Goal: Transaction & Acquisition: Purchase product/service

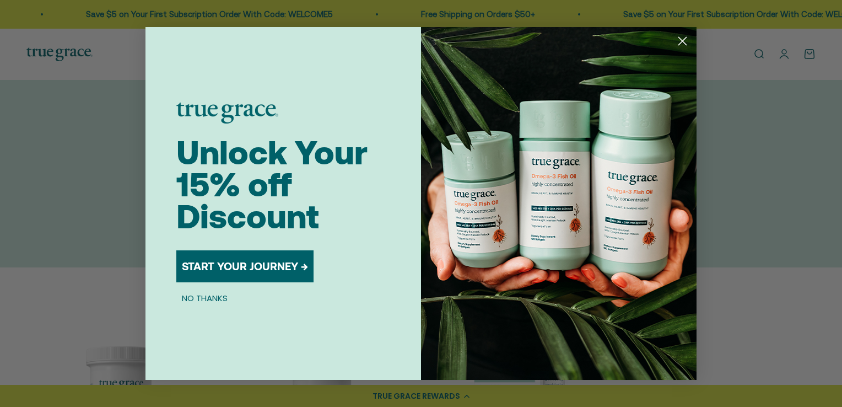
click at [682, 41] on icon "Close dialog" at bounding box center [683, 41] width 8 height 8
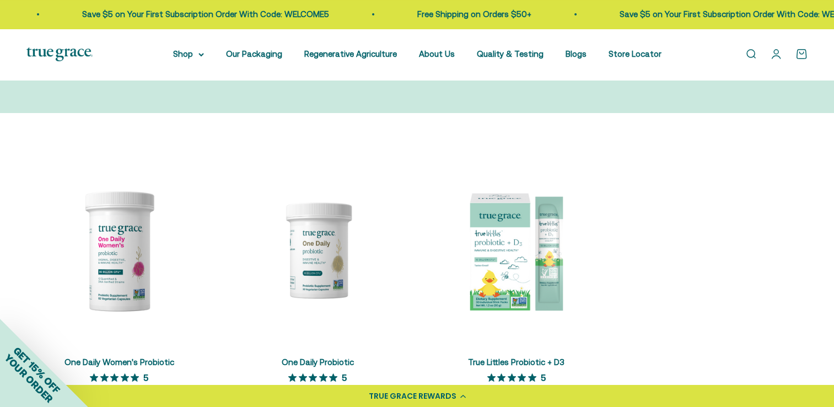
scroll to position [228, 0]
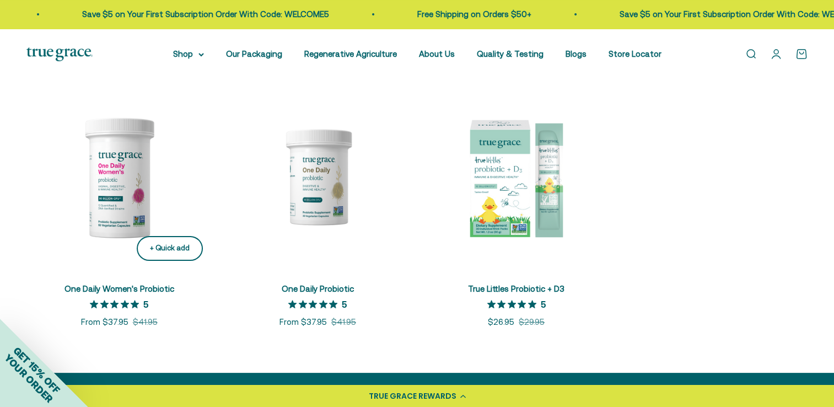
click at [165, 246] on div "+ Quick add" at bounding box center [170, 248] width 40 height 12
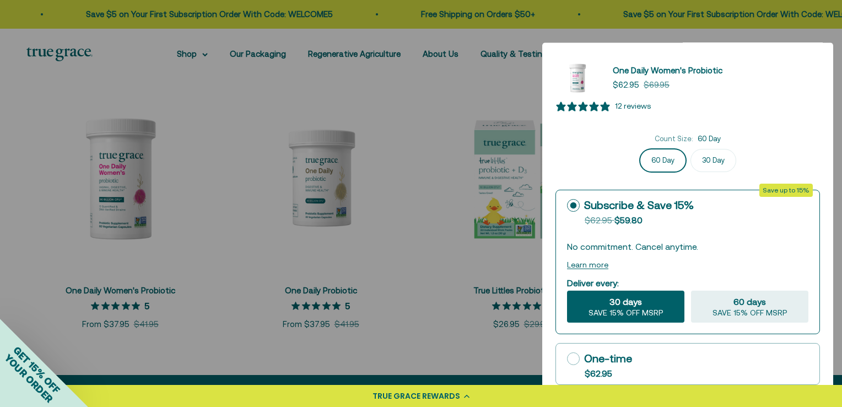
click at [748, 143] on div "Count Size: 60 Day" at bounding box center [687, 139] width 264 height 12
click at [833, 378] on div at bounding box center [421, 203] width 842 height 407
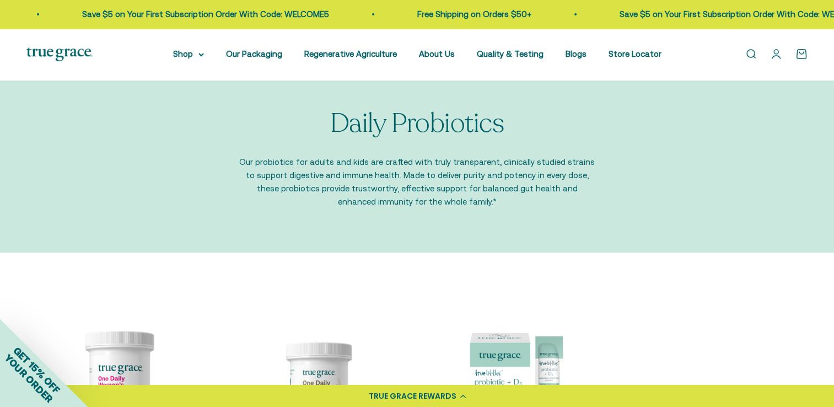
scroll to position [0, 0]
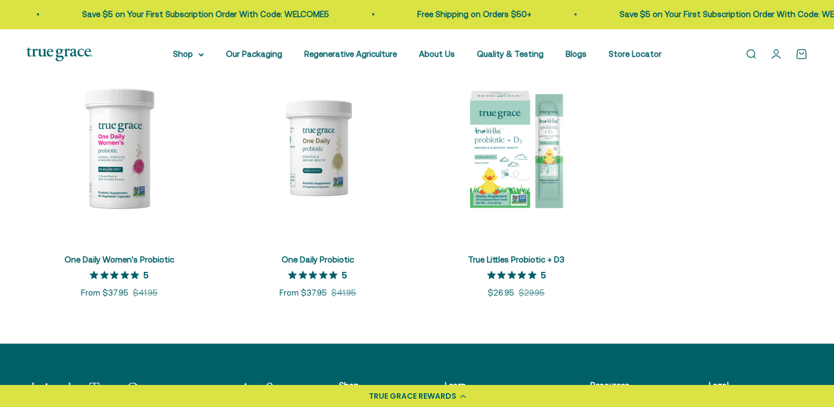
scroll to position [227, 0]
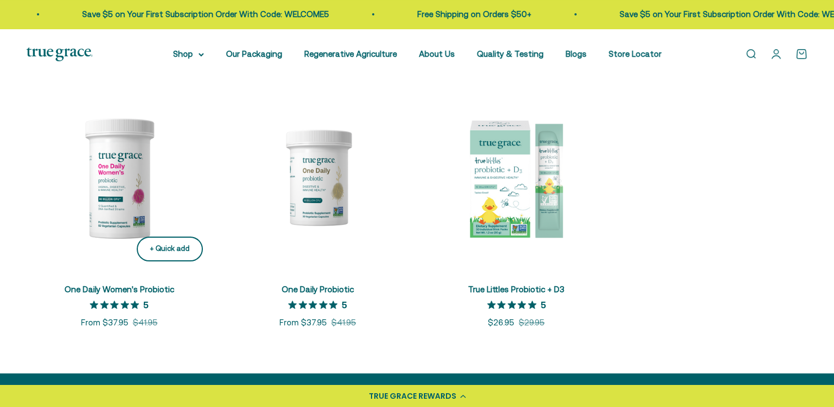
click at [174, 251] on div "+ Quick add" at bounding box center [170, 249] width 40 height 12
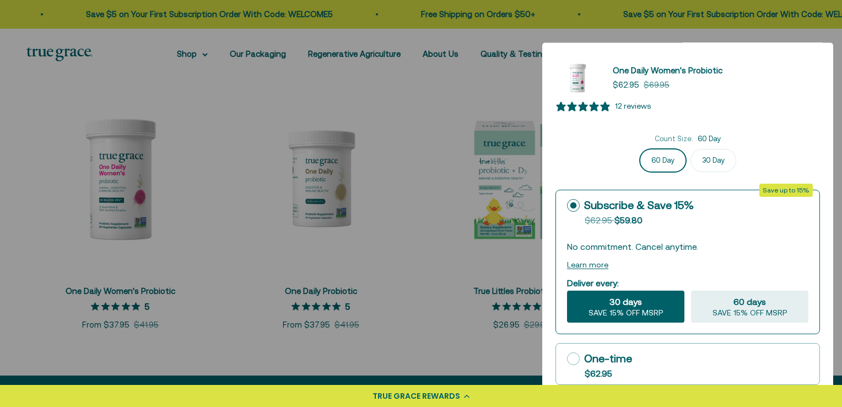
click at [833, 364] on div "One Daily Women's Probiotic Sale price $62.95 Regular price $69.95 12 reviews C…" at bounding box center [687, 219] width 291 height 355
click at [833, 377] on div at bounding box center [421, 203] width 842 height 407
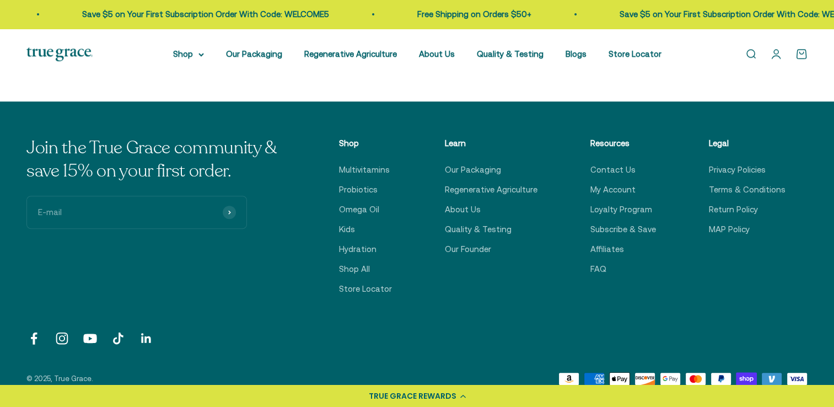
scroll to position [453, 0]
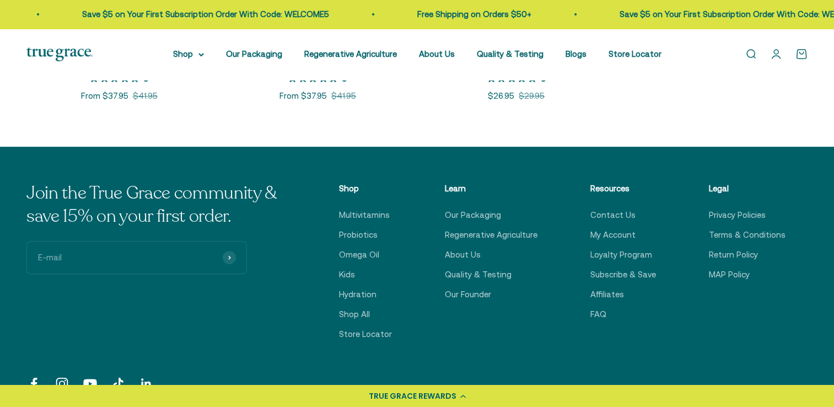
click at [800, 54] on link "Open cart 0" at bounding box center [801, 54] width 12 height 12
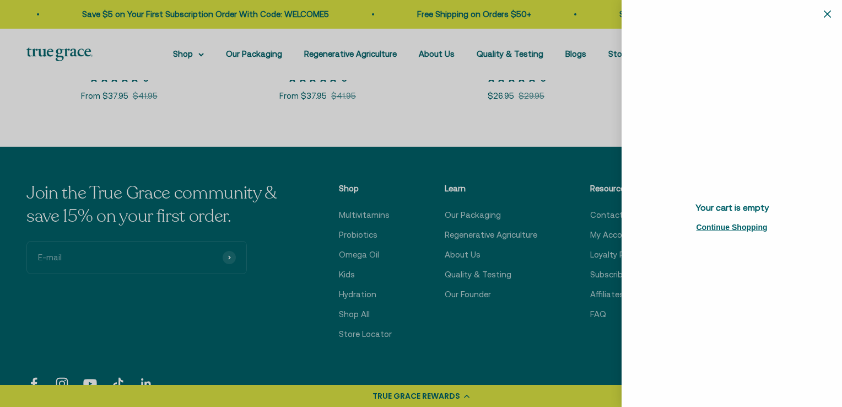
click at [560, 106] on div at bounding box center [421, 203] width 842 height 407
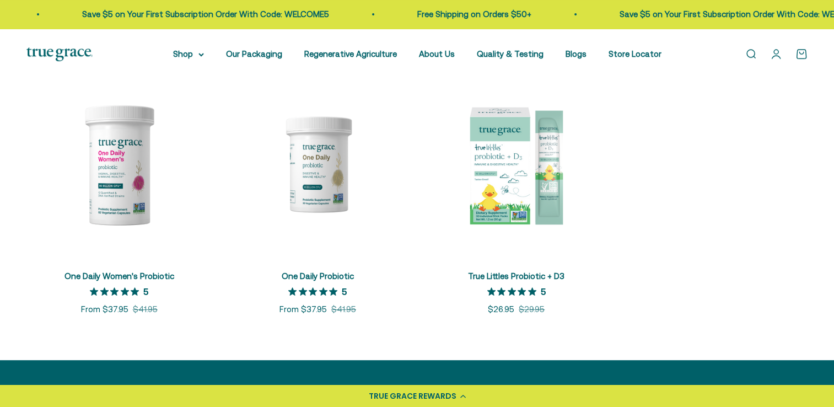
scroll to position [234, 0]
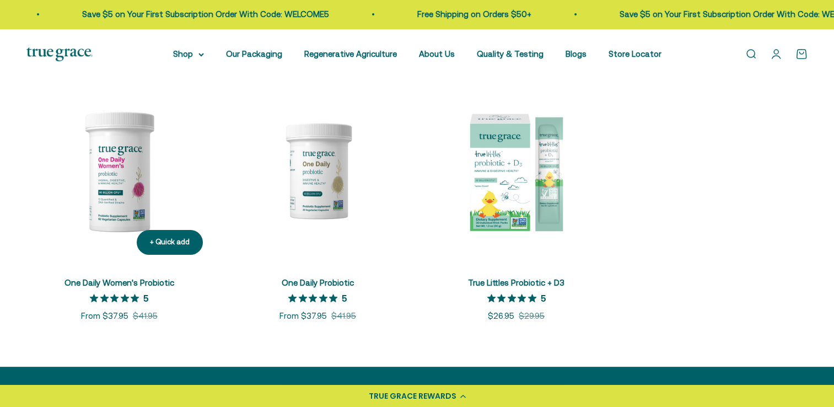
click at [88, 180] on img at bounding box center [118, 170] width 185 height 185
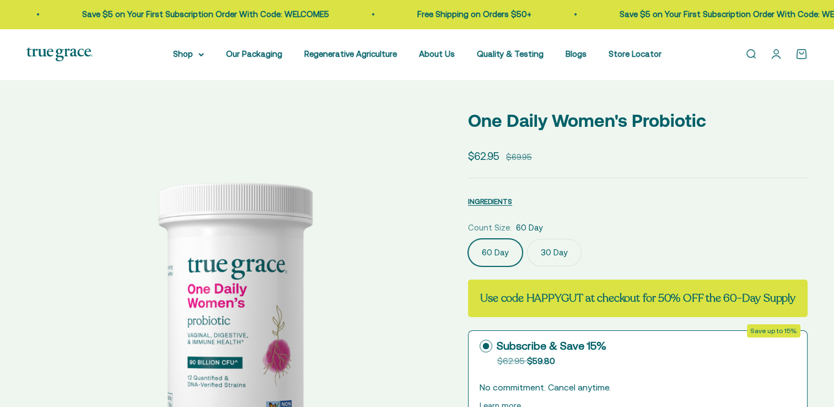
select select "3"
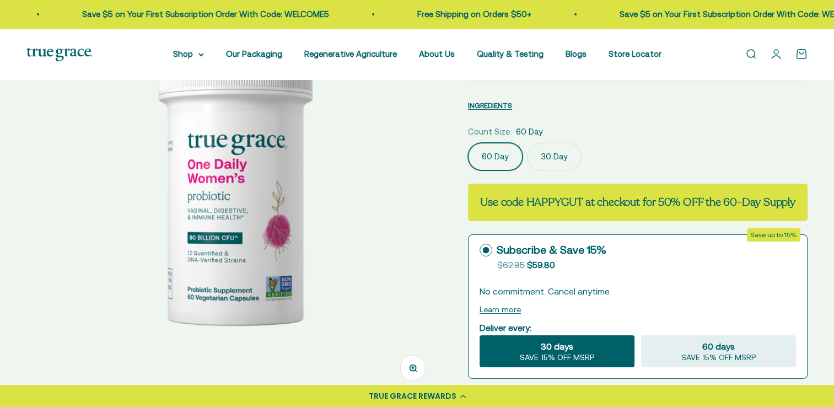
scroll to position [161, 0]
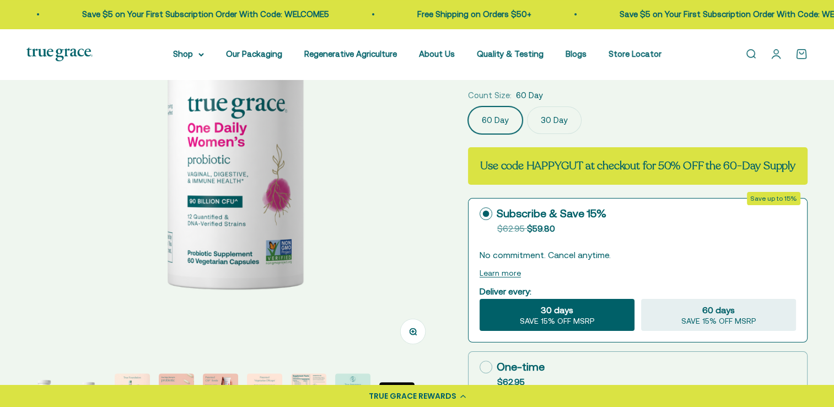
click at [485, 214] on circle at bounding box center [486, 213] width 7 height 7
click at [479, 214] on input "Subscribe & Save 15% Original price strikethrough: $62.95 , Discounted price: $…" at bounding box center [479, 213] width 1 height 1
click at [485, 214] on circle at bounding box center [486, 213] width 7 height 7
click at [479, 214] on input "Subscribe & Save 15% Original price strikethrough: $62.95 , Discounted price: $…" at bounding box center [479, 213] width 1 height 1
click at [484, 365] on icon at bounding box center [485, 366] width 13 height 13
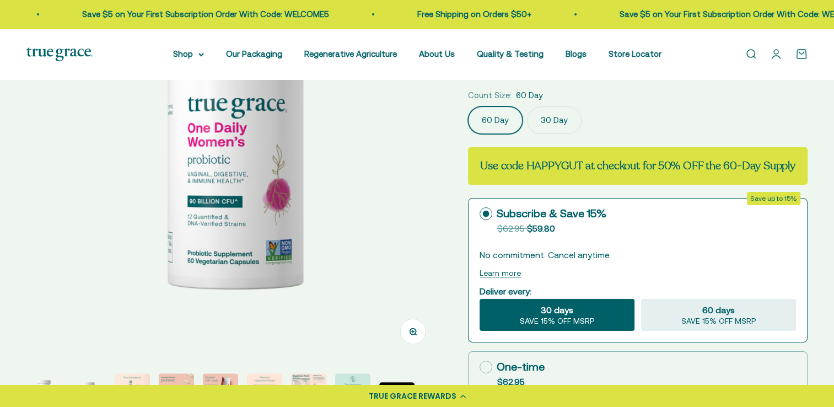
click at [479, 366] on input "One-time $62.95" at bounding box center [479, 366] width 1 height 1
radio input "true"
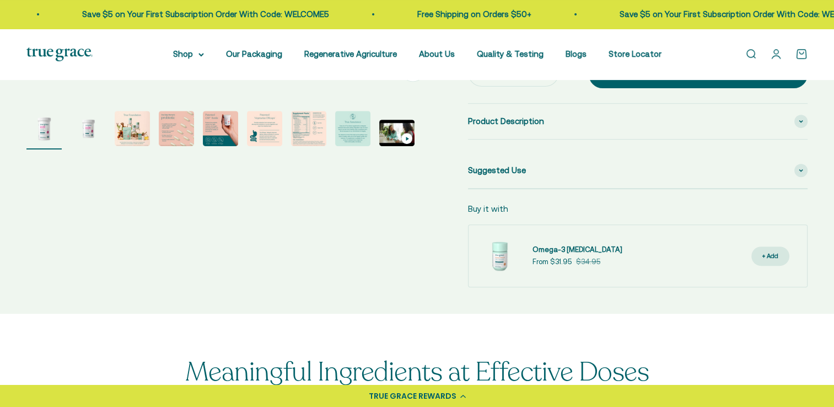
scroll to position [0, 0]
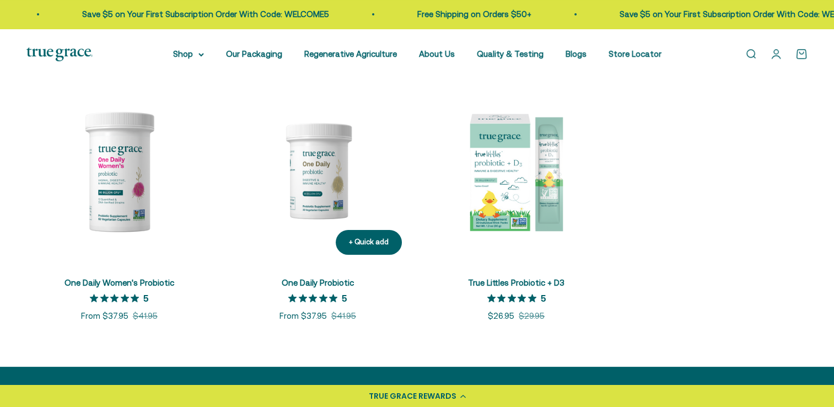
click at [320, 206] on img at bounding box center [317, 170] width 185 height 185
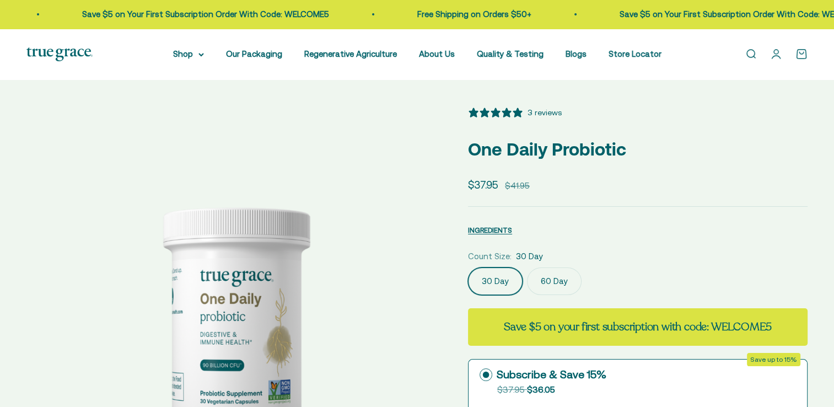
select select "3"
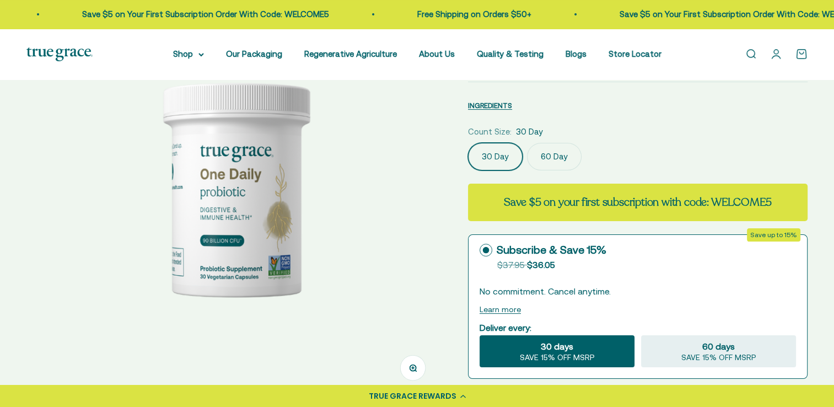
scroll to position [139, 0]
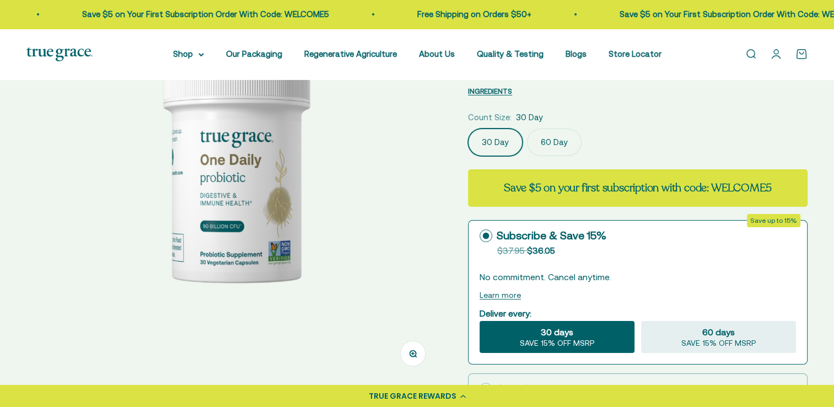
click at [550, 142] on label "60 Day" at bounding box center [554, 142] width 55 height 28
click at [468, 128] on input "60 Day" at bounding box center [467, 128] width 1 height 1
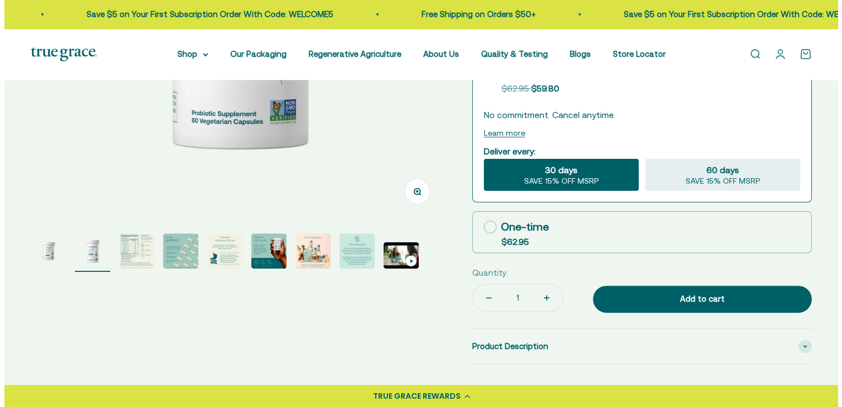
scroll to position [323, 0]
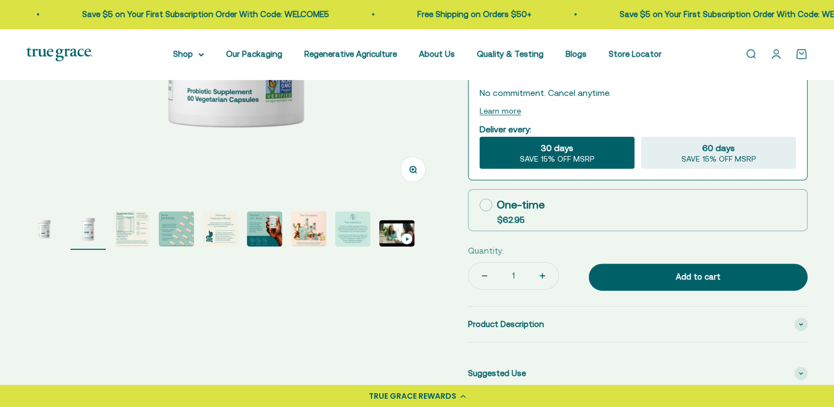
click at [483, 202] on icon at bounding box center [485, 204] width 13 height 13
click at [479, 204] on input "One-time $62.95" at bounding box center [479, 204] width 1 height 1
radio input "true"
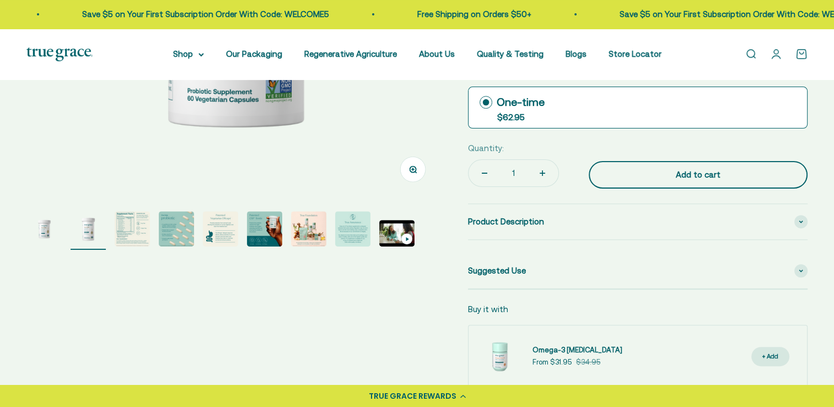
click at [696, 177] on div "Add to cart" at bounding box center [698, 174] width 175 height 13
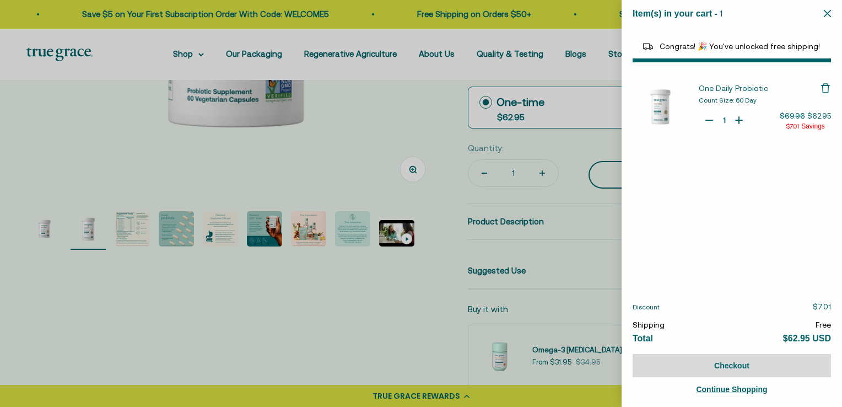
select select "40055698129088"
select select "46108681896150"
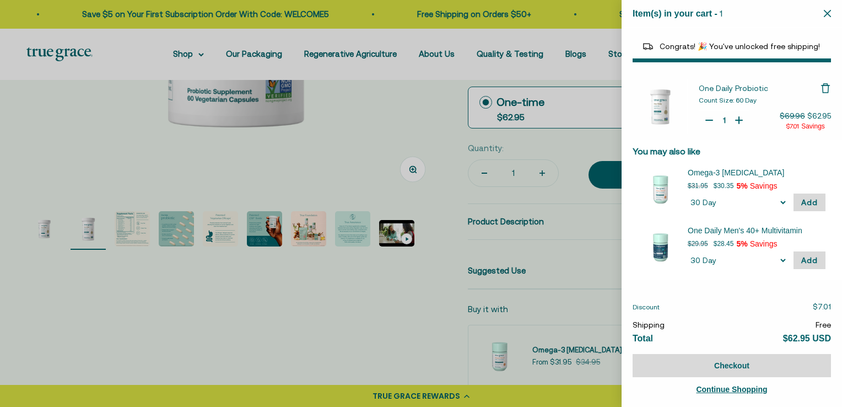
click at [666, 255] on img "Your Cart" at bounding box center [660, 247] width 44 height 44
click at [802, 256] on span "Add" at bounding box center [809, 260] width 17 height 9
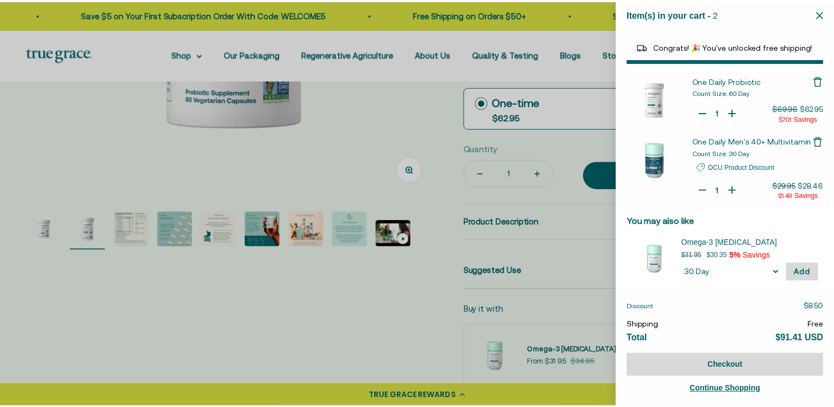
scroll to position [9, 0]
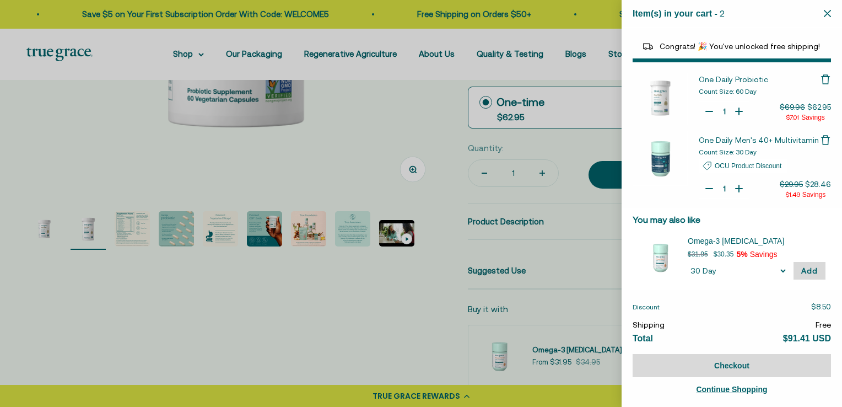
click at [826, 13] on icon "Close" at bounding box center [827, 13] width 7 height 7
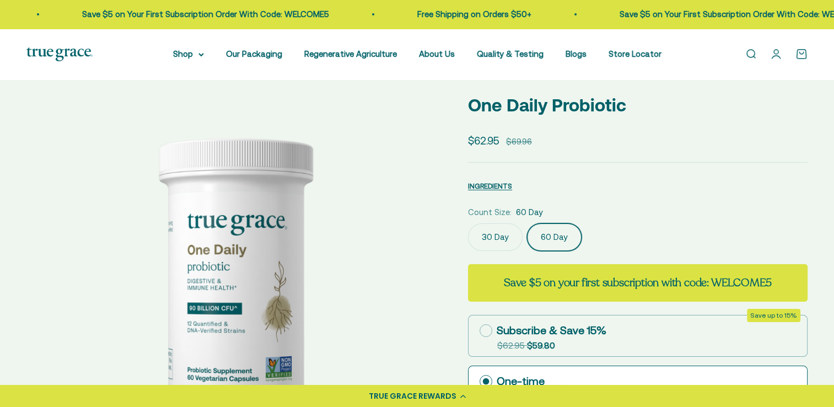
scroll to position [0, 0]
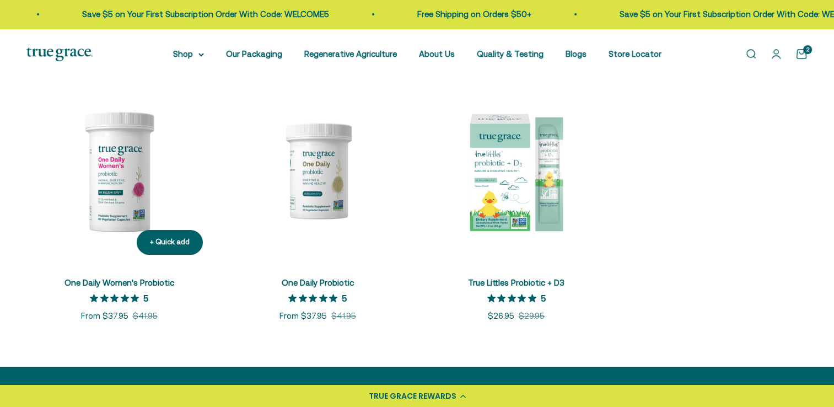
click at [106, 181] on img at bounding box center [118, 170] width 185 height 185
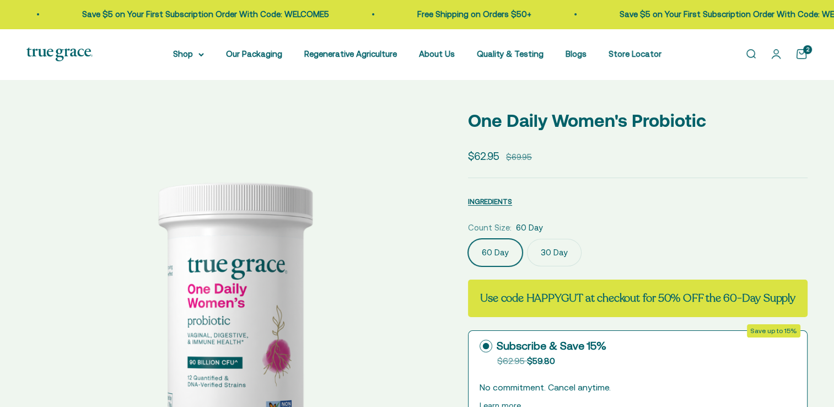
select select "3"
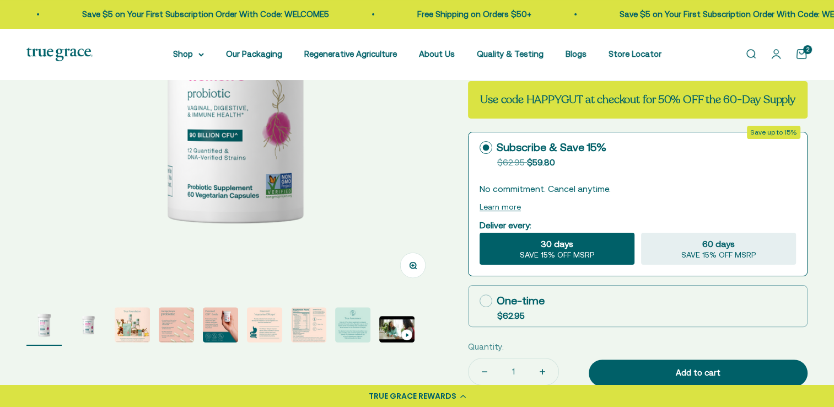
scroll to position [235, 0]
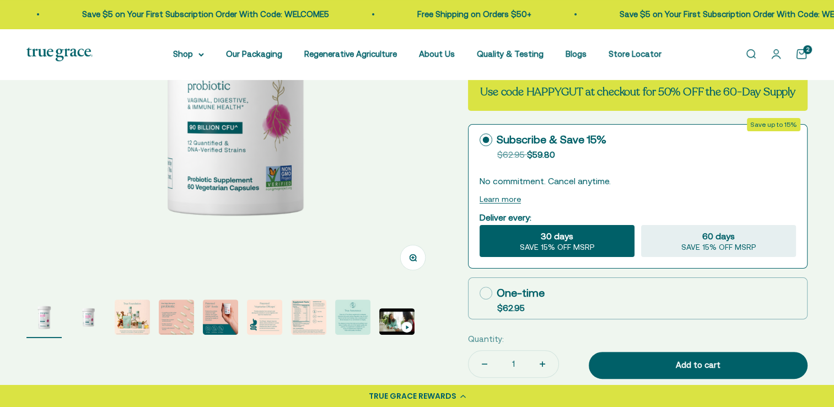
click at [484, 296] on icon at bounding box center [485, 293] width 13 height 13
click at [479, 293] on input "One-time $62.95" at bounding box center [479, 293] width 1 height 1
radio input "true"
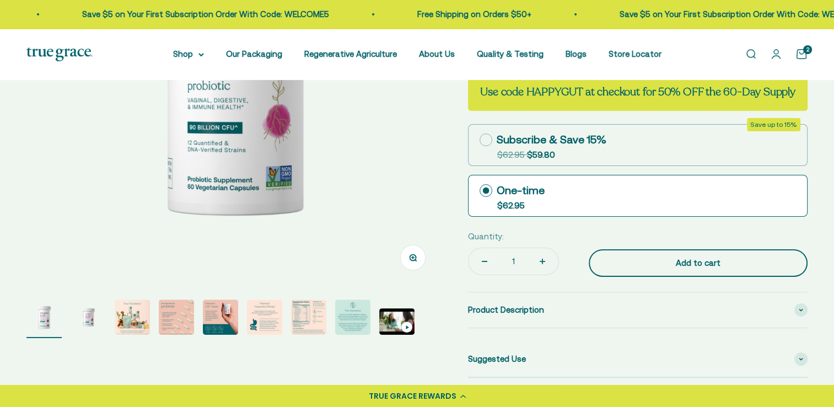
click at [694, 258] on div "Add to cart" at bounding box center [698, 262] width 175 height 13
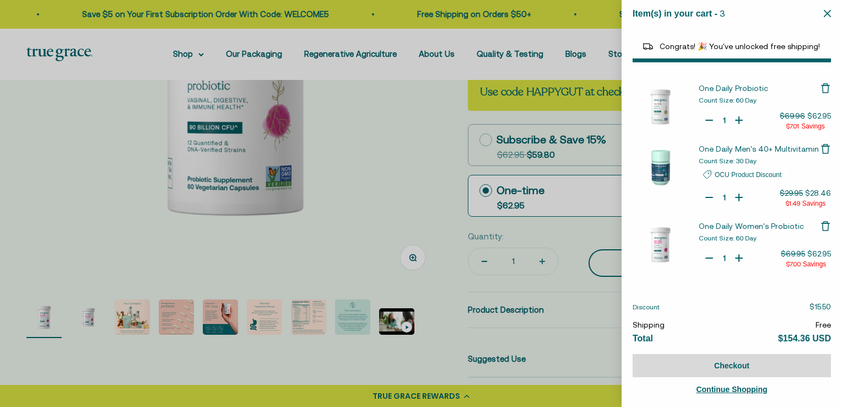
select select "40055698129088"
click at [829, 11] on icon "Close" at bounding box center [827, 13] width 7 height 7
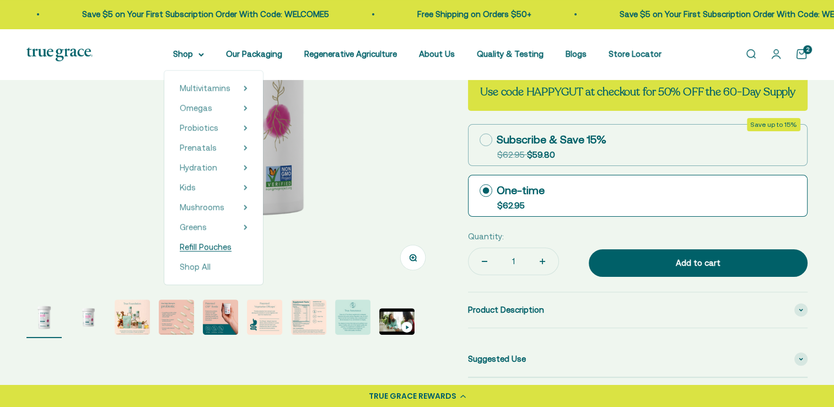
click at [201, 244] on span "Refill Pouches" at bounding box center [206, 246] width 52 height 9
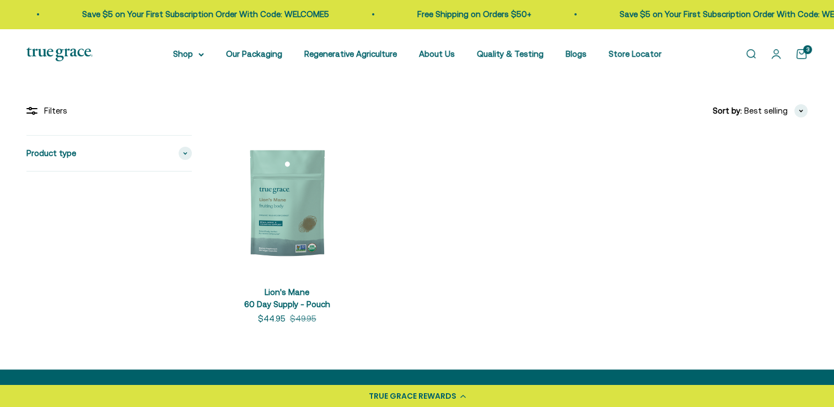
scroll to position [191, 0]
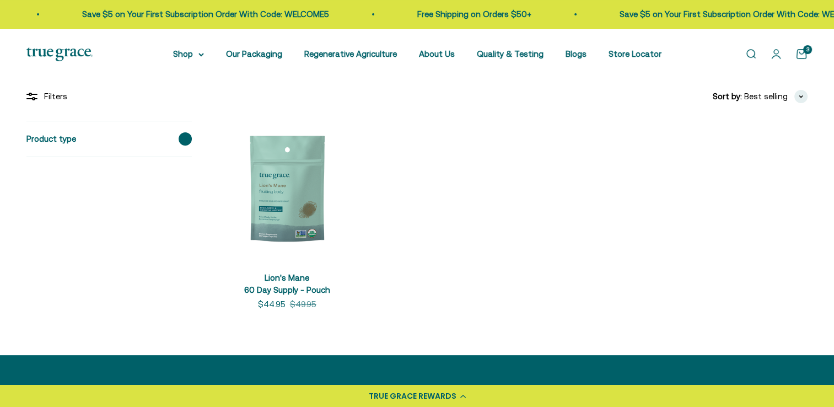
click at [186, 141] on span at bounding box center [185, 138] width 13 height 13
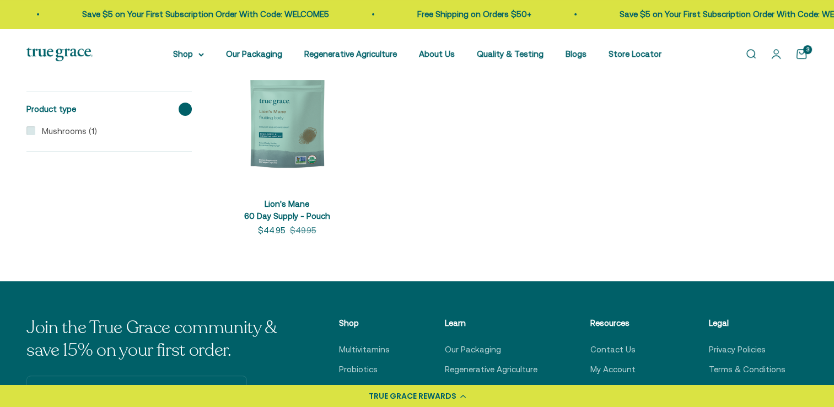
scroll to position [301, 0]
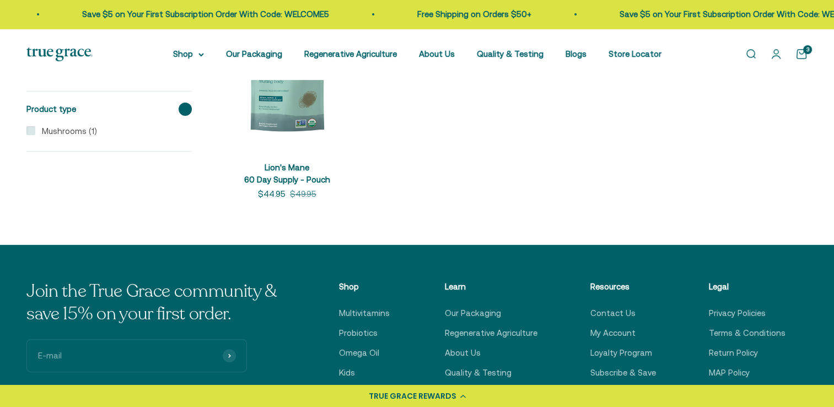
click at [803, 50] on cart-count "3" at bounding box center [807, 49] width 9 height 9
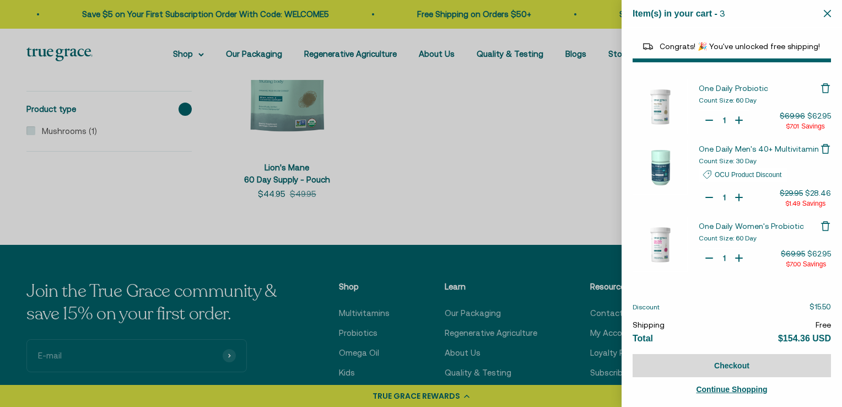
select select "40055698129088"
click at [826, 13] on icon "Close" at bounding box center [827, 13] width 7 height 7
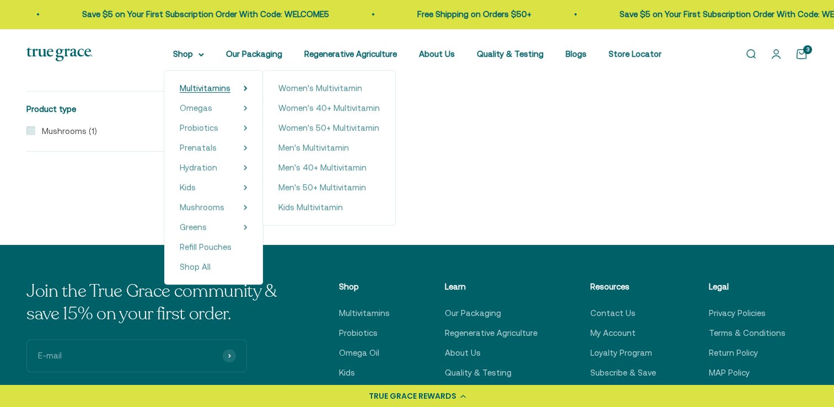
click at [213, 87] on span "Multivitamins" at bounding box center [205, 87] width 51 height 9
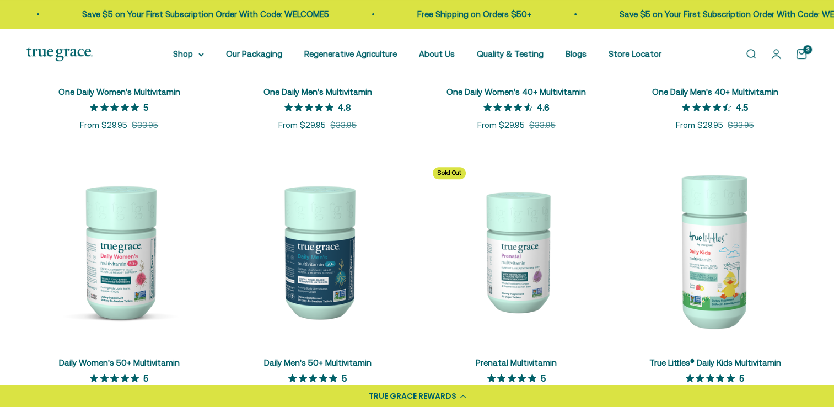
scroll to position [455, 0]
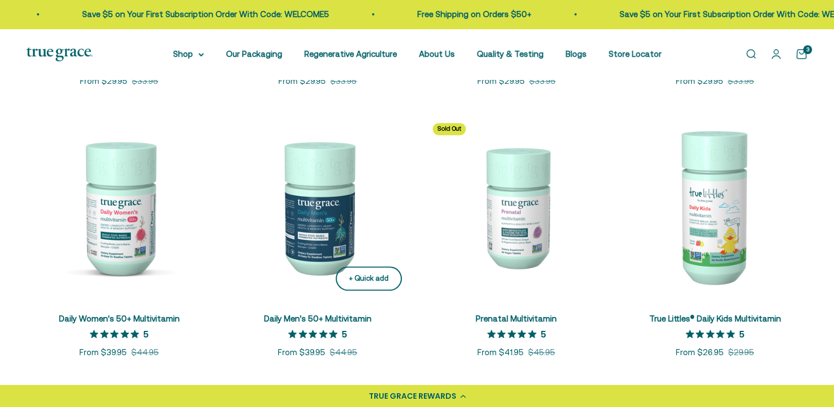
click at [365, 279] on div "+ Quick add" at bounding box center [369, 279] width 40 height 12
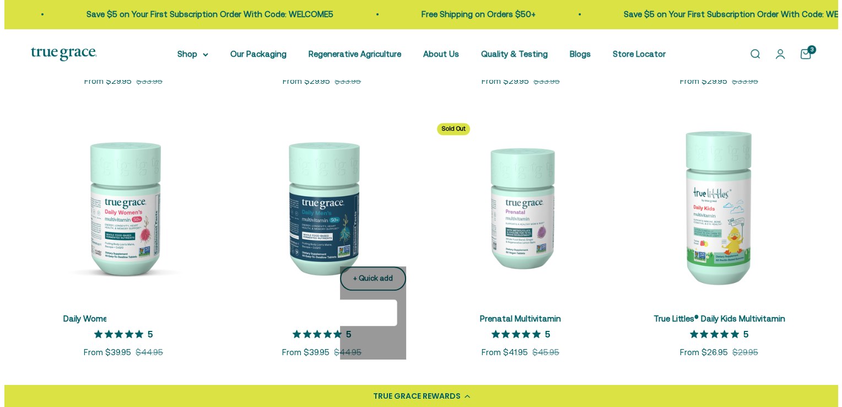
scroll to position [457, 0]
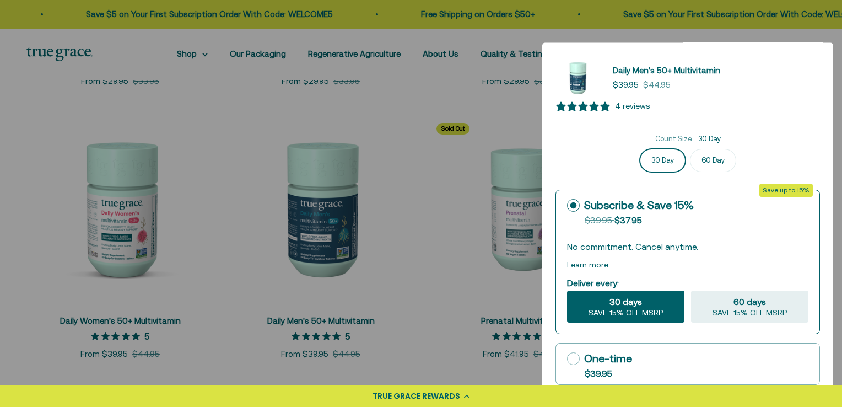
click at [575, 356] on icon at bounding box center [573, 358] width 13 height 13
click at [567, 358] on input "One-time $39.95" at bounding box center [566, 358] width 1 height 1
radio input "true"
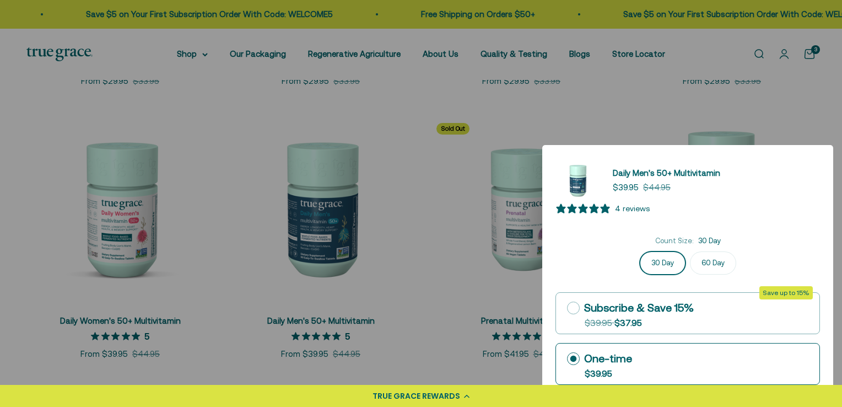
click at [817, 158] on div "Daily Men's 50+ Multivitamin Sale price $39.95 Regular price $44.95 4 reviews C…" at bounding box center [687, 271] width 291 height 253
click at [464, 395] on icon at bounding box center [467, 396] width 6 height 4
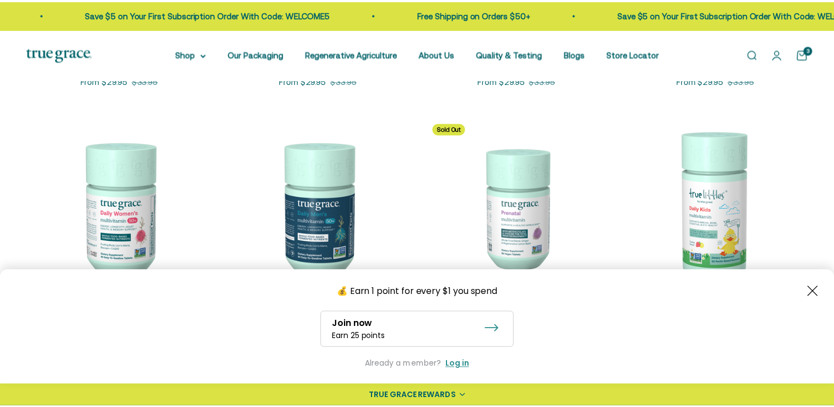
scroll to position [455, 0]
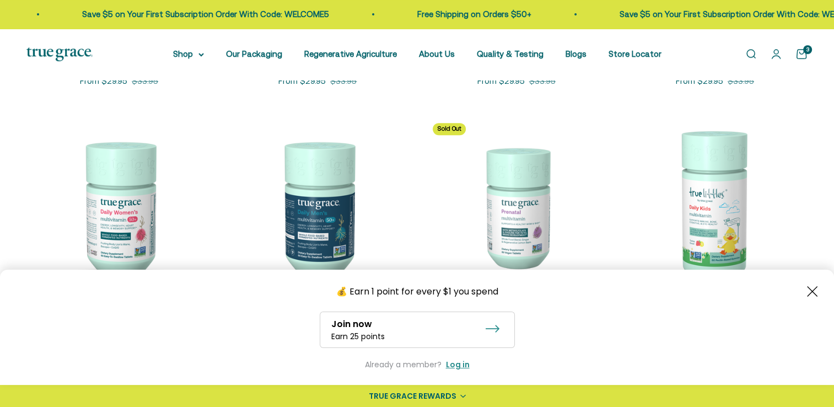
click at [809, 293] on icon "Close button" at bounding box center [812, 291] width 10 height 10
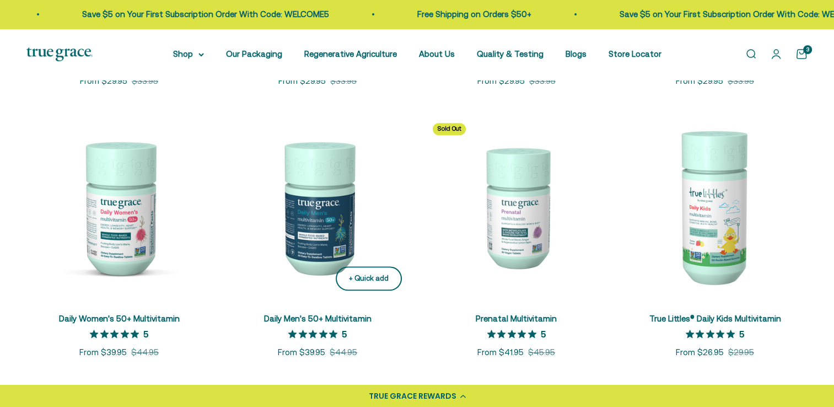
click at [357, 283] on div "+ Quick add" at bounding box center [369, 279] width 40 height 12
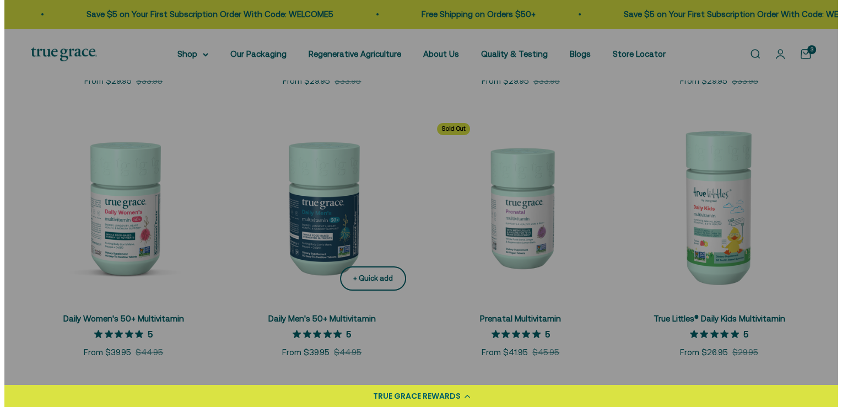
scroll to position [457, 0]
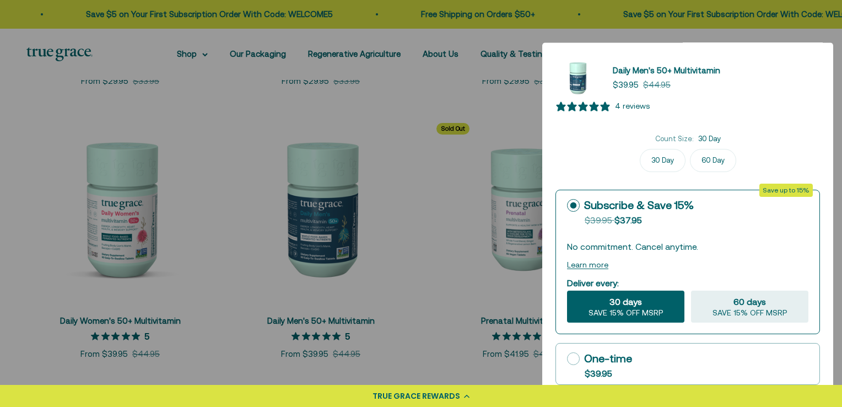
click at [712, 162] on label "60 Day" at bounding box center [713, 160] width 46 height 23
click at [688, 149] on input "60 Day" at bounding box center [688, 148] width 1 height 1
radio input "true"
click at [572, 358] on icon at bounding box center [573, 358] width 13 height 13
click at [567, 358] on input "One-time $39.95" at bounding box center [566, 358] width 1 height 1
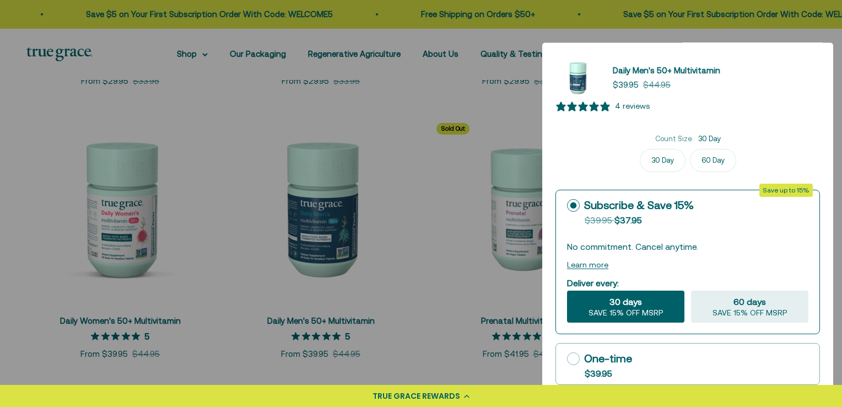
radio input "true"
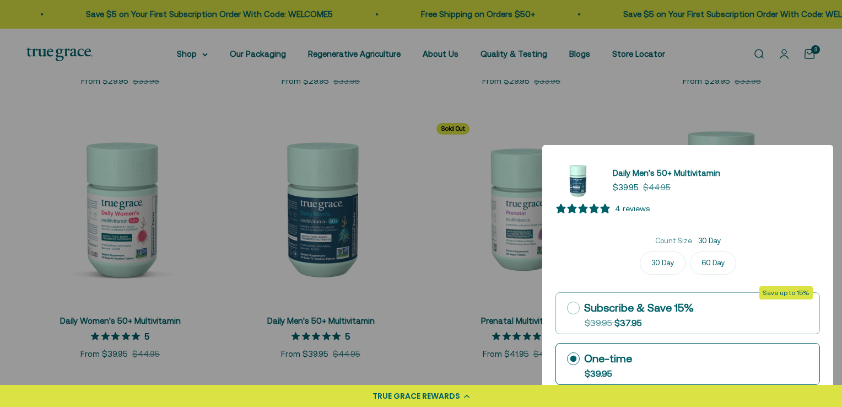
click at [833, 370] on div at bounding box center [421, 203] width 842 height 407
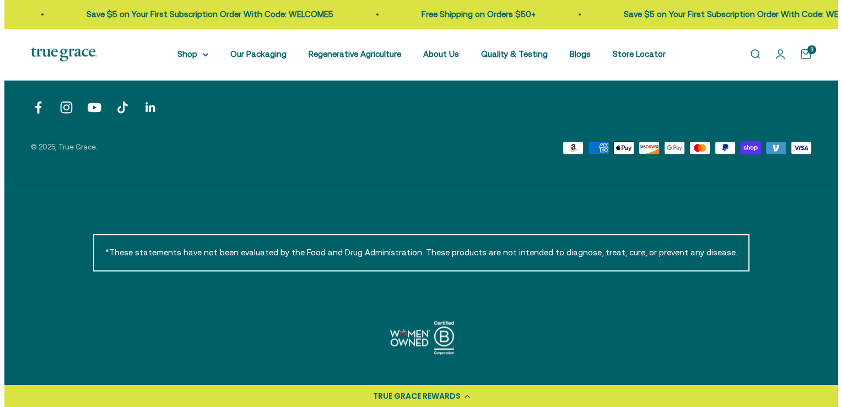
scroll to position [997, 0]
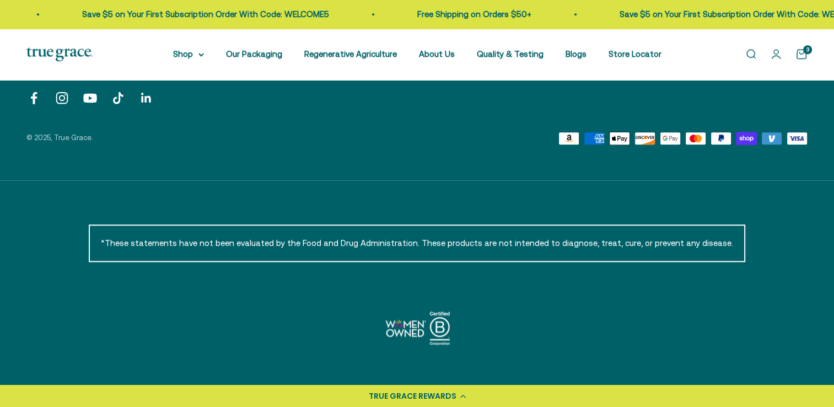
click at [802, 54] on link "Open cart 3" at bounding box center [801, 54] width 12 height 12
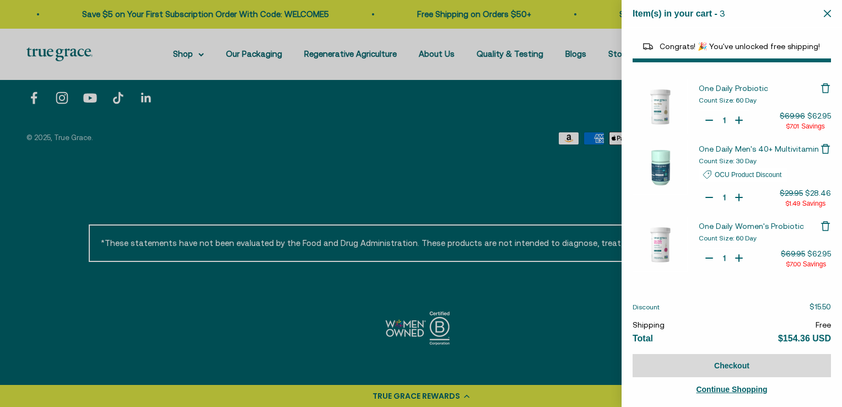
select select "40055698129088"
type input "0"
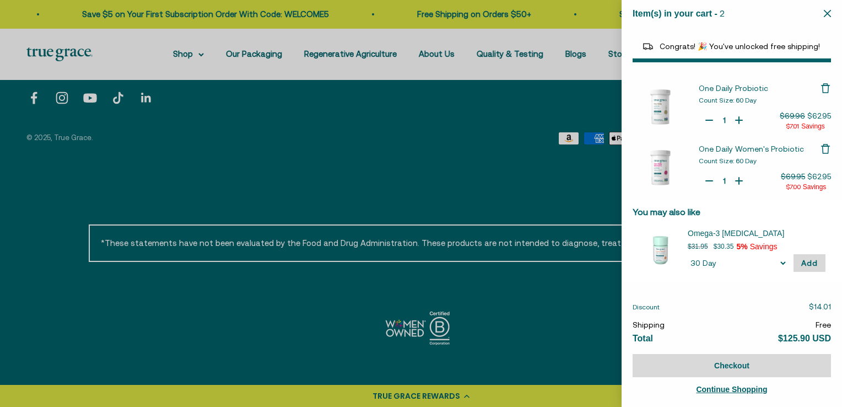
select select "46108681896150"
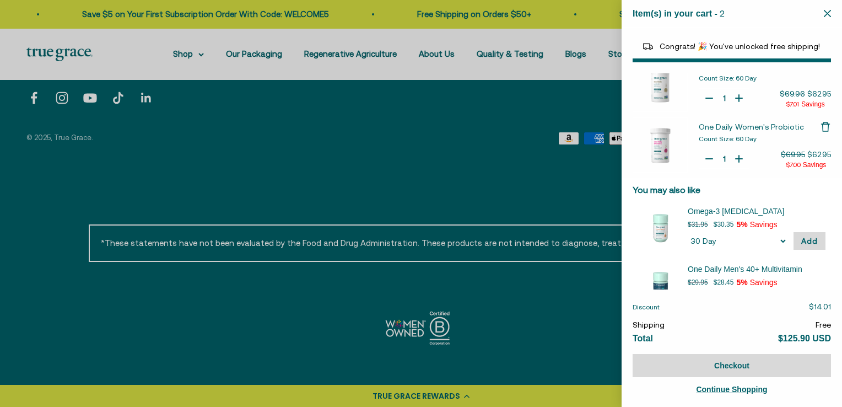
scroll to position [51, 0]
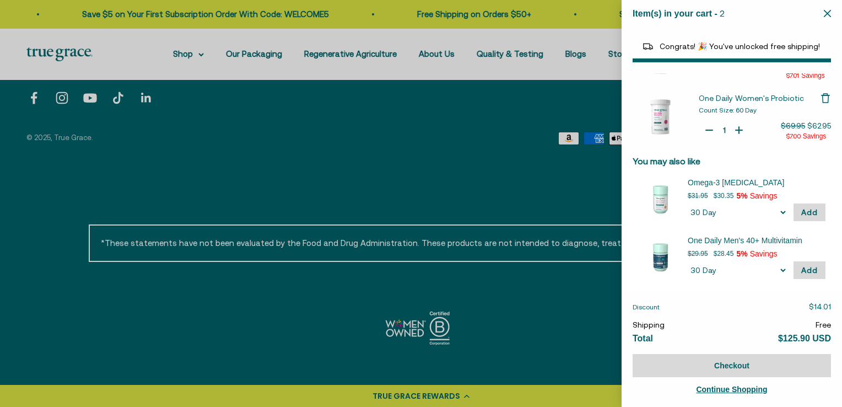
click at [737, 389] on span "Continue Shopping" at bounding box center [731, 389] width 71 height 9
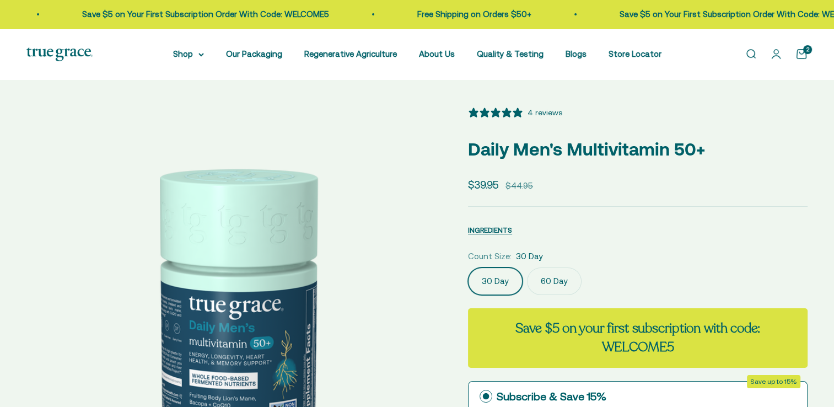
select select "3"
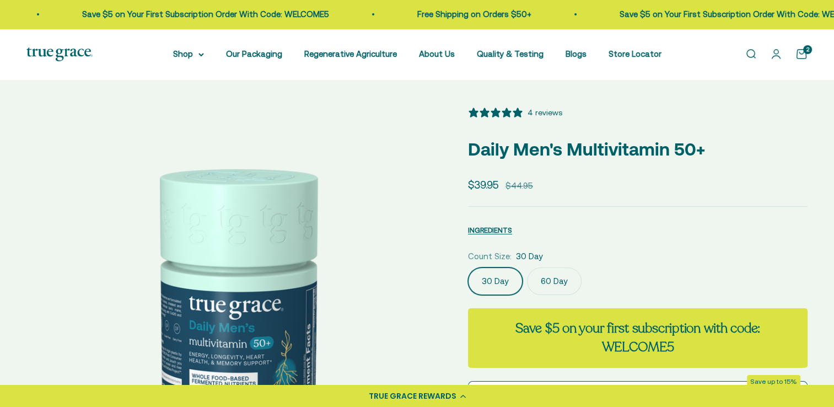
click at [556, 284] on label "60 Day" at bounding box center [554, 281] width 55 height 28
click at [468, 267] on input "60 Day" at bounding box center [467, 267] width 1 height 1
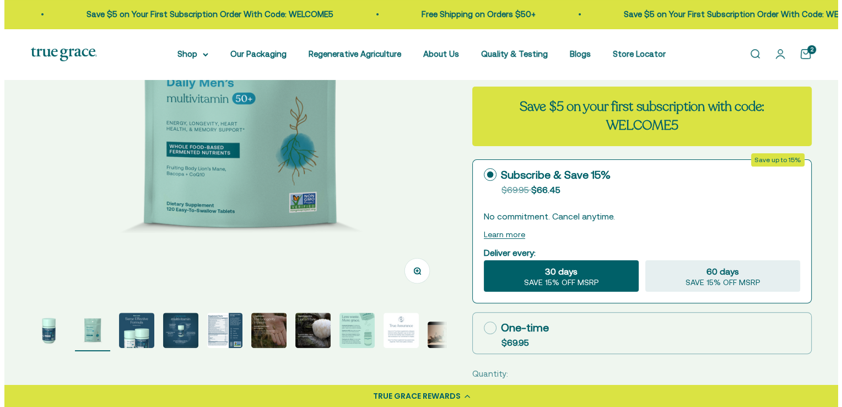
scroll to position [242, 0]
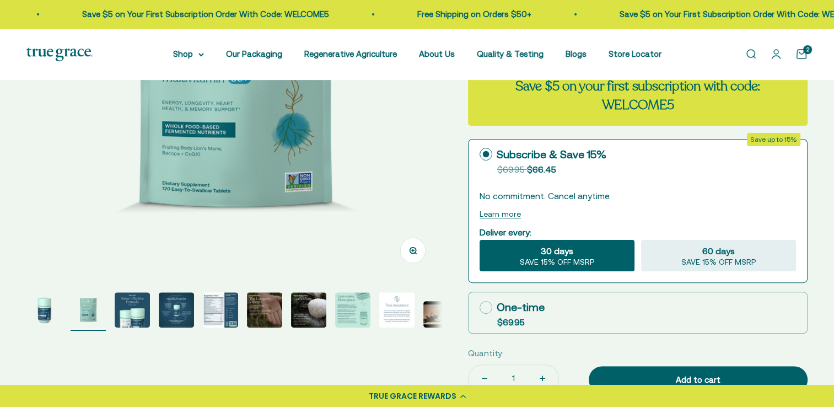
click at [486, 307] on icon at bounding box center [485, 307] width 13 height 13
click at [479, 307] on input "One-time $69.95" at bounding box center [479, 307] width 1 height 1
radio input "true"
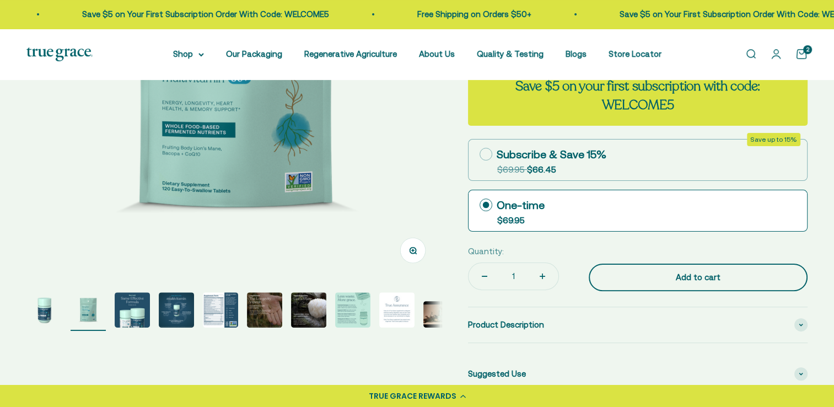
click at [659, 275] on div "Add to cart" at bounding box center [698, 277] width 175 height 13
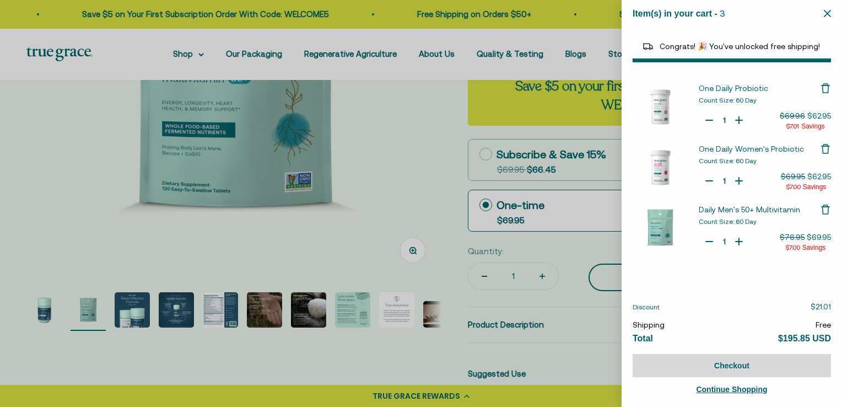
select select "40055698129088"
select select "46108681896150"
click at [727, 388] on span "Continue Shopping" at bounding box center [731, 389] width 71 height 9
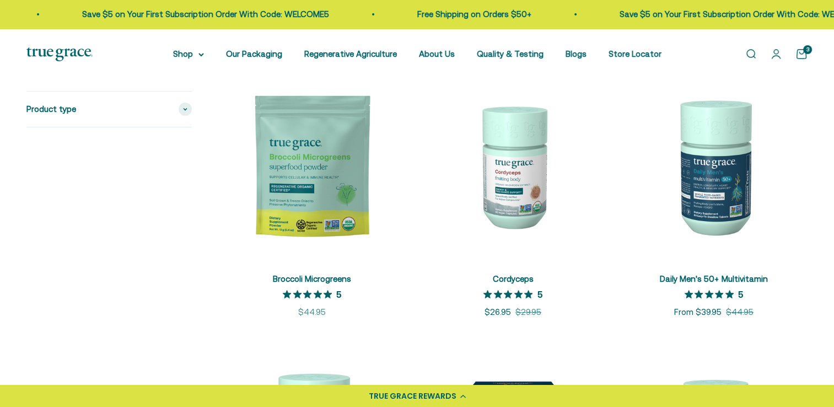
scroll to position [183, 0]
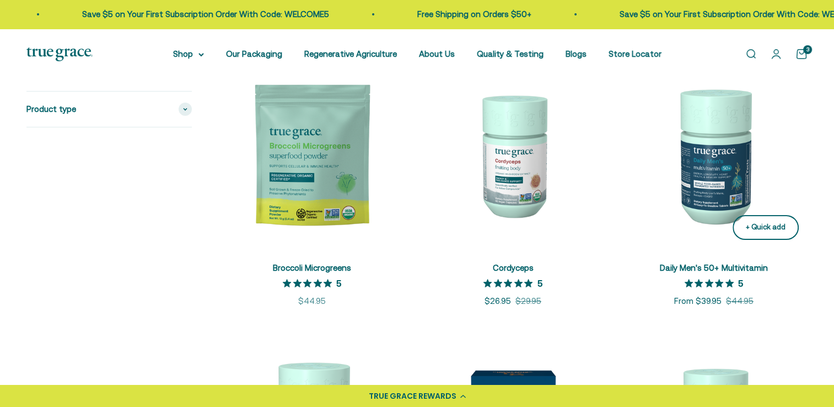
click at [757, 225] on div "+ Quick add" at bounding box center [766, 228] width 40 height 12
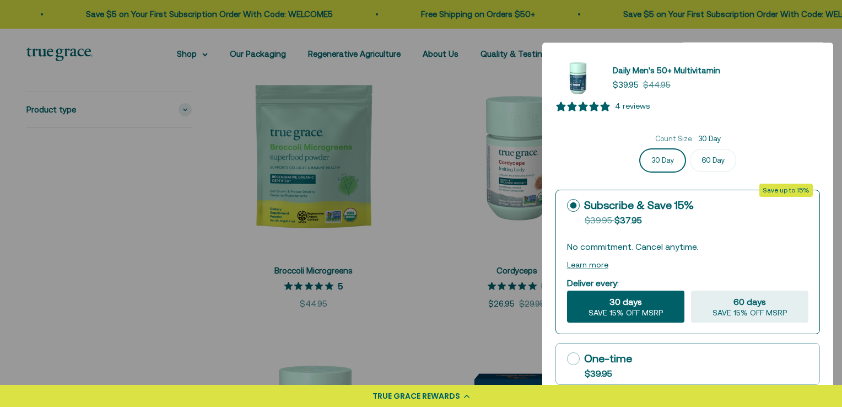
click at [573, 358] on icon at bounding box center [573, 358] width 13 height 13
click at [567, 358] on input "One-time $39.95" at bounding box center [566, 358] width 1 height 1
radio input "true"
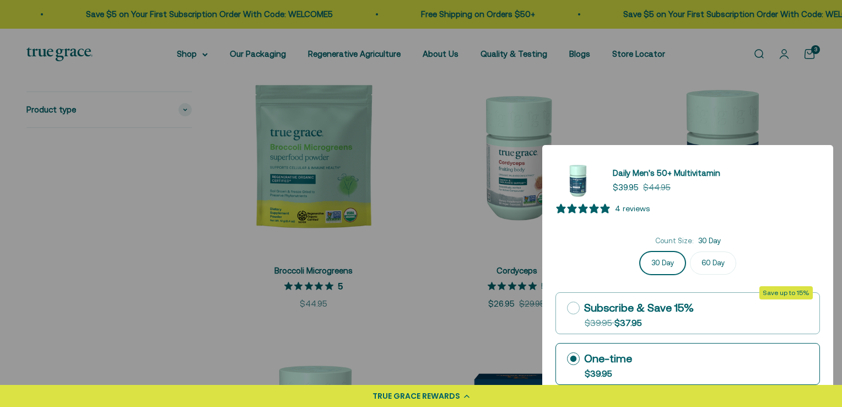
click at [466, 394] on icon at bounding box center [467, 396] width 6 height 4
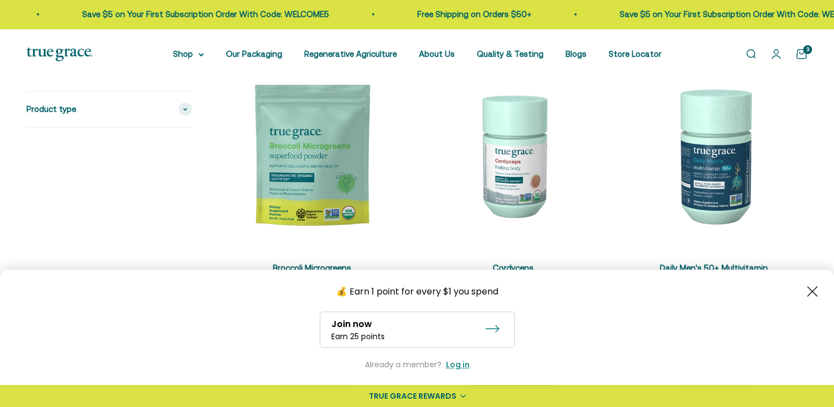
click at [810, 294] on icon "Close button" at bounding box center [812, 291] width 10 height 10
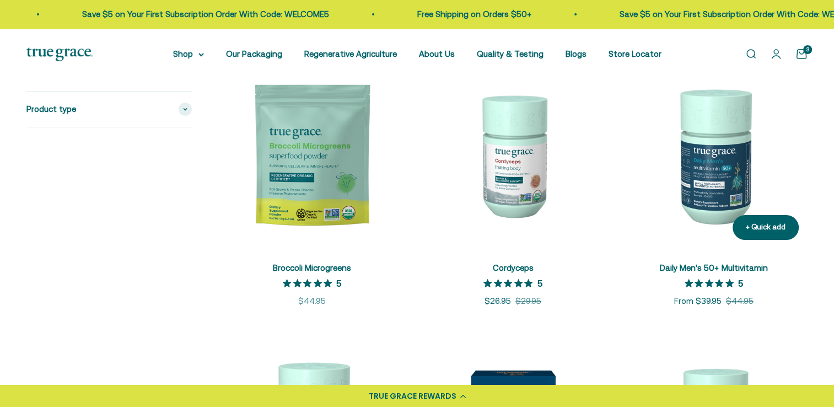
click at [719, 193] on img at bounding box center [713, 154] width 187 height 187
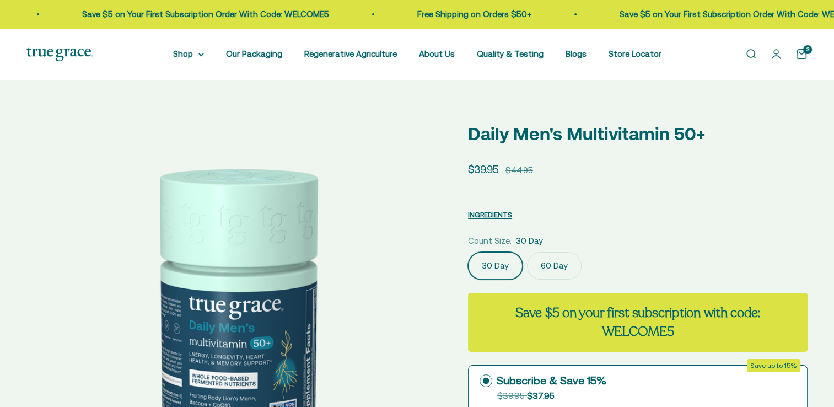
select select "3"
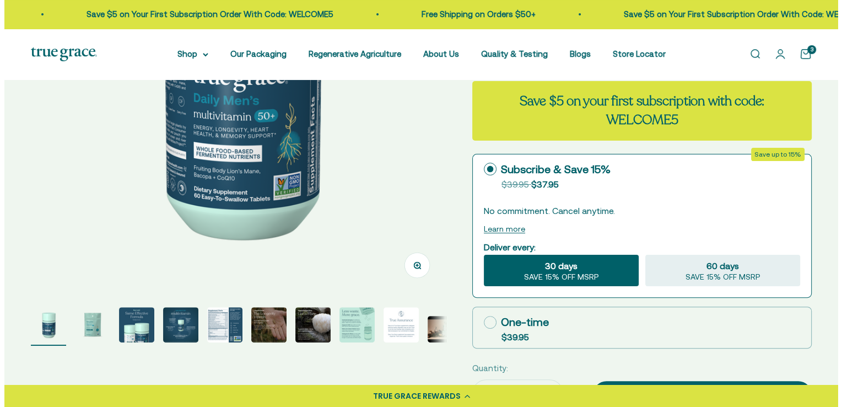
scroll to position [264, 0]
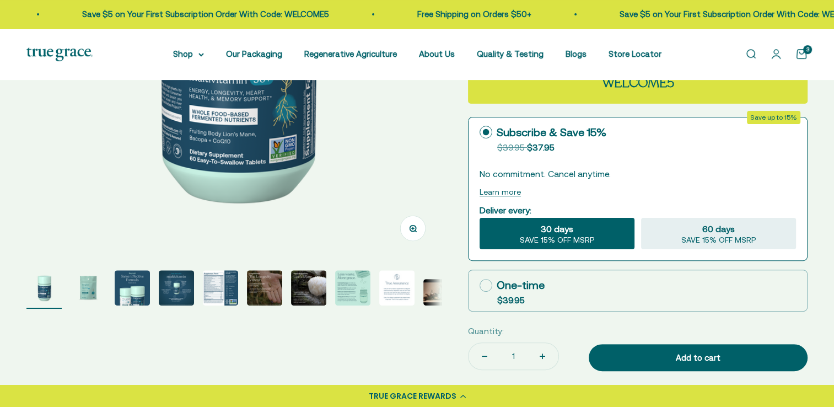
click at [484, 283] on icon at bounding box center [485, 285] width 13 height 13
click at [479, 285] on input "One-time $39.95" at bounding box center [479, 285] width 1 height 1
radio input "true"
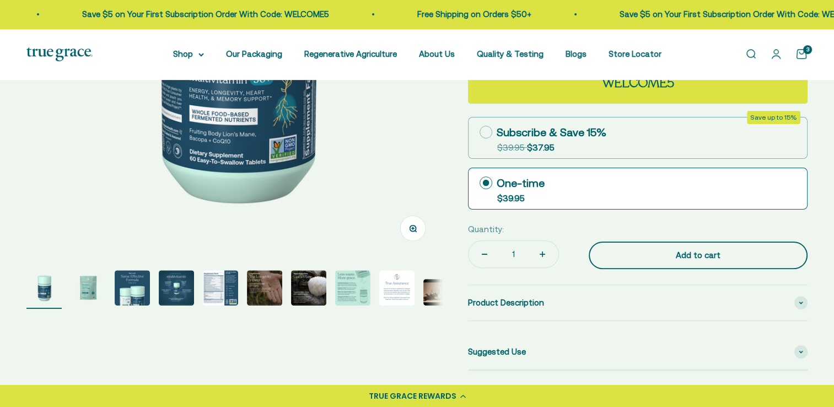
click at [658, 257] on div "Add to cart" at bounding box center [698, 255] width 175 height 13
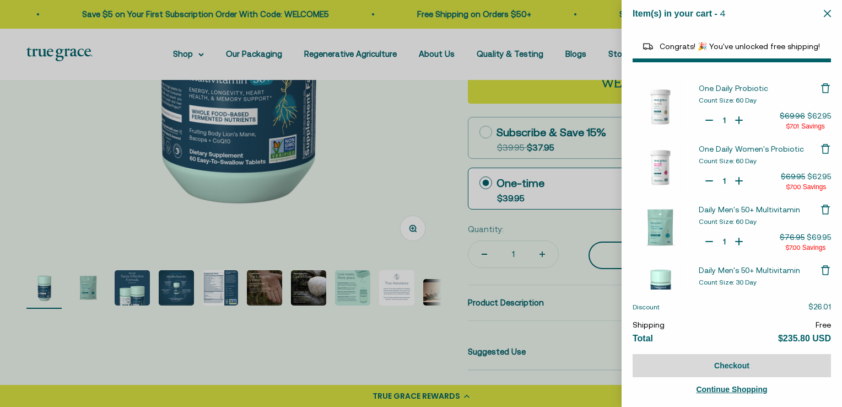
select select "40055698129088"
select select "46108681896150"
type input "0"
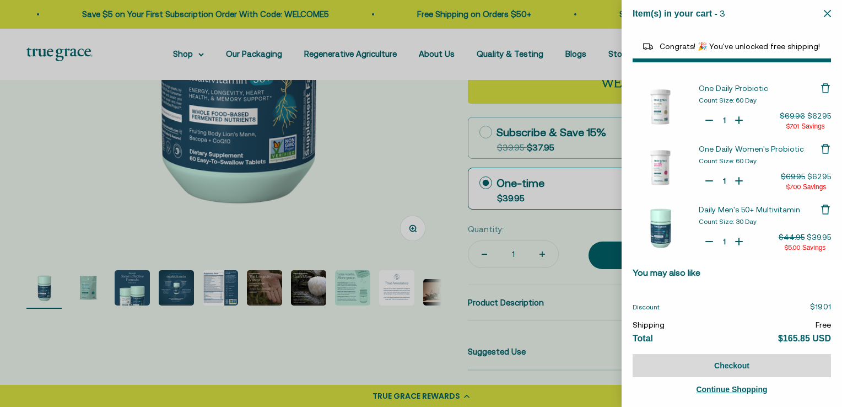
click at [829, 12] on icon "Close" at bounding box center [827, 13] width 7 height 7
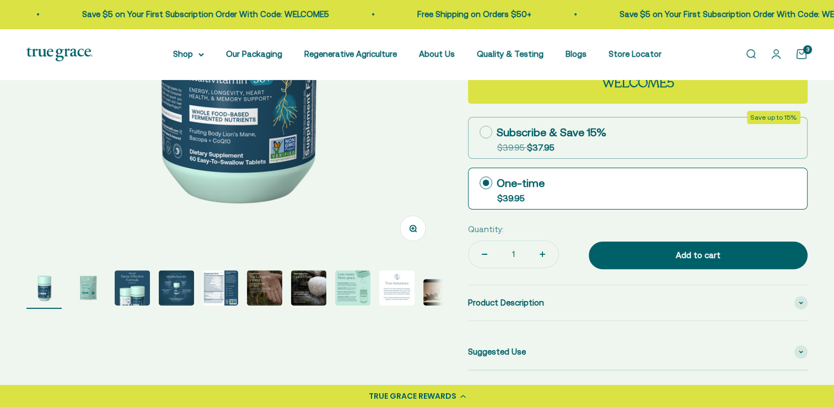
click at [804, 51] on cart-count "3" at bounding box center [807, 49] width 9 height 9
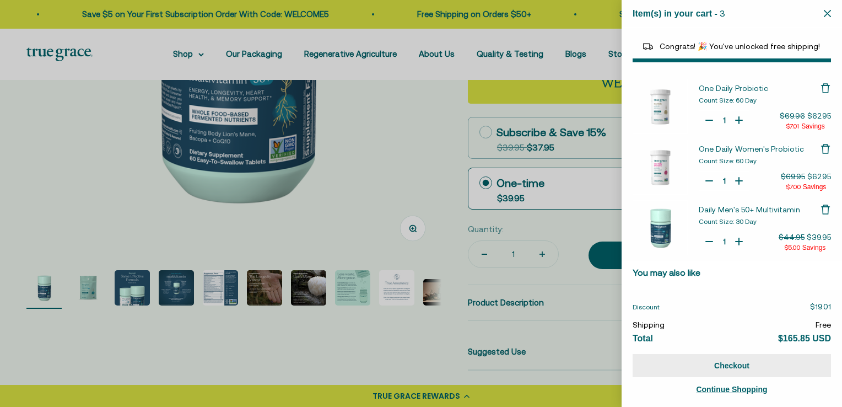
click at [712, 365] on button "Checkout" at bounding box center [732, 365] width 198 height 23
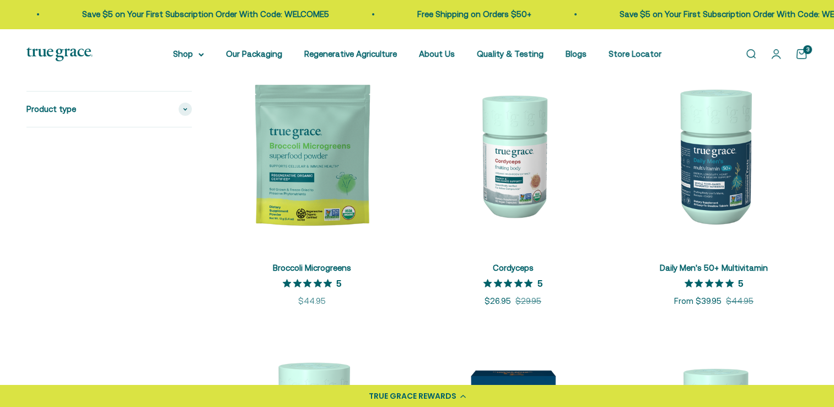
click at [803, 53] on div "3" at bounding box center [807, 49] width 9 height 9
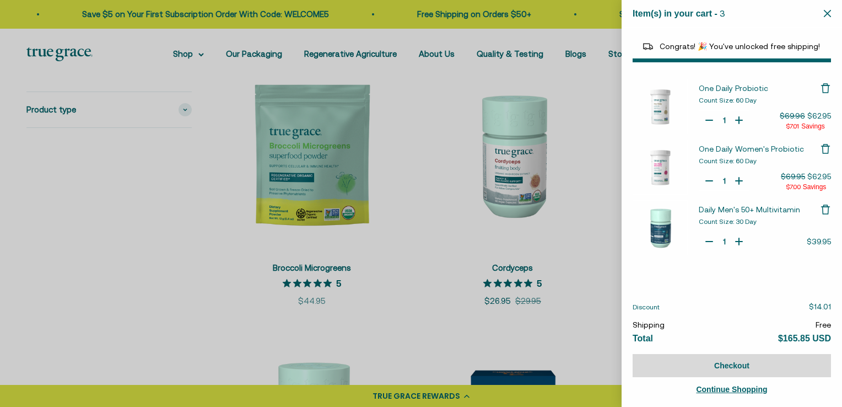
select select "40055698129088"
select select "46108681896150"
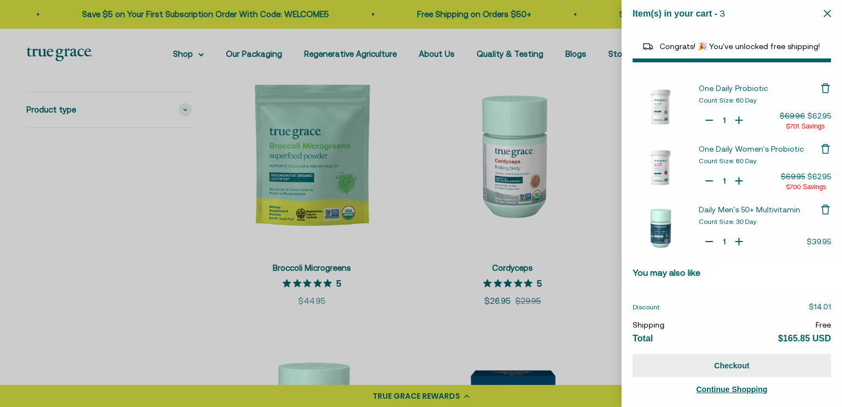
click at [719, 366] on button "Checkout" at bounding box center [732, 365] width 198 height 23
